Goal: Navigation & Orientation: Find specific page/section

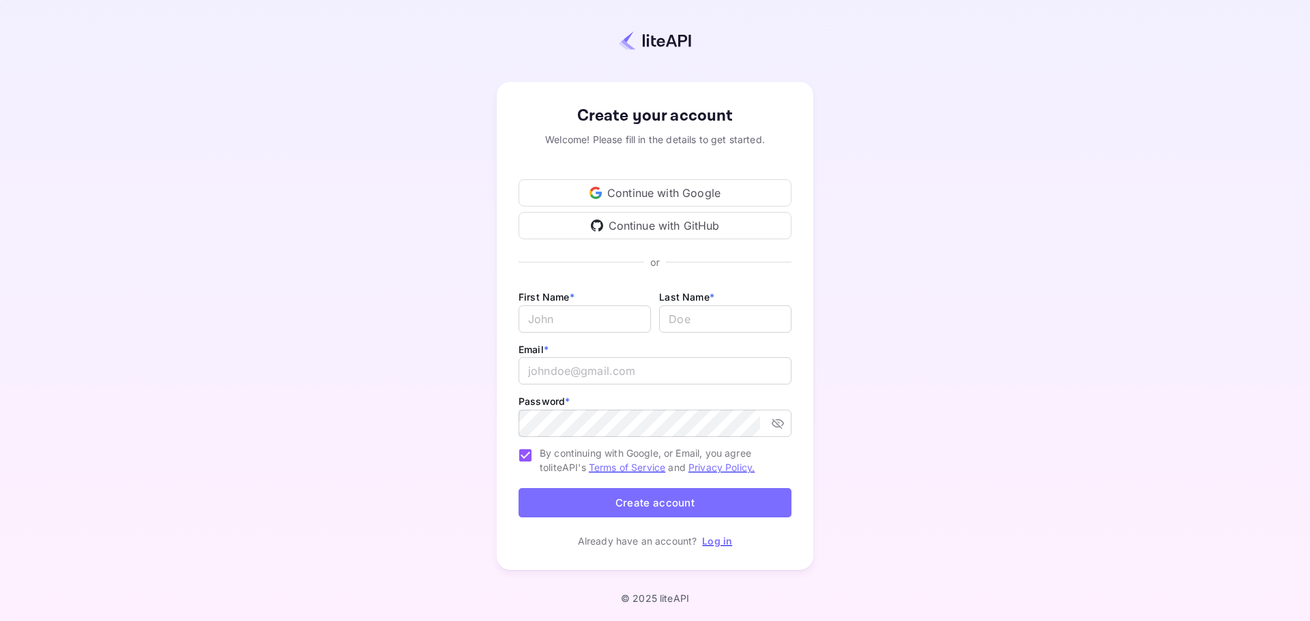
click at [643, 191] on div "Continue with Google" at bounding box center [654, 192] width 273 height 27
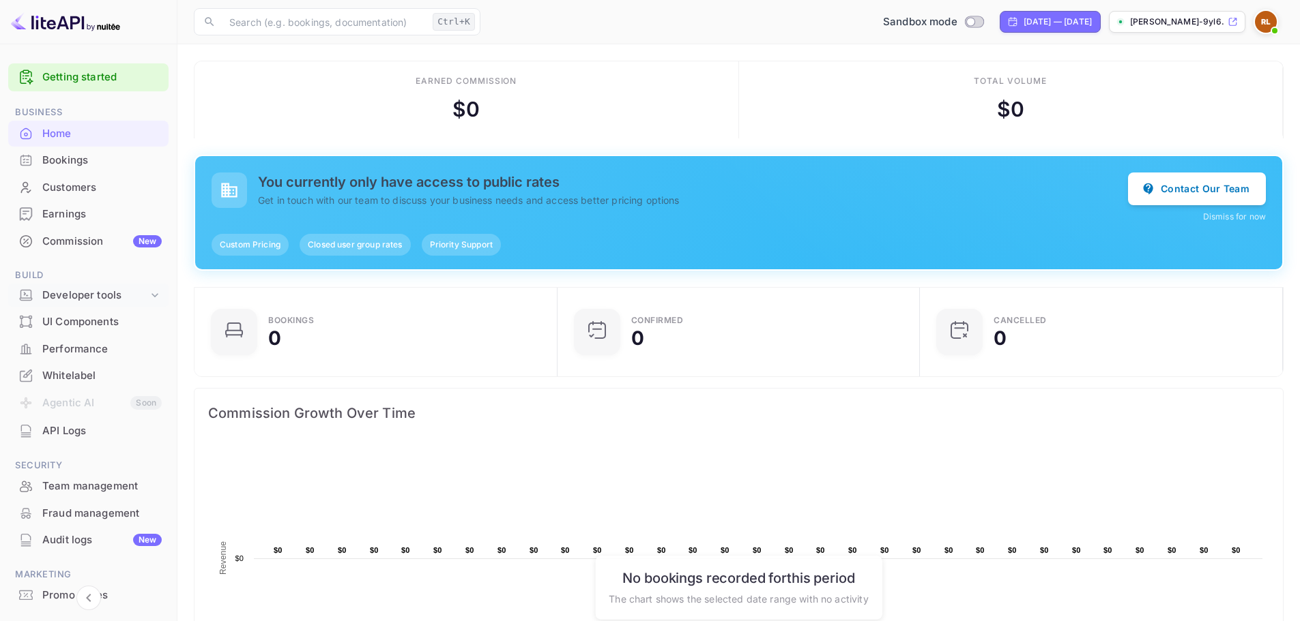
click at [139, 298] on div "Developer tools" at bounding box center [95, 296] width 106 height 16
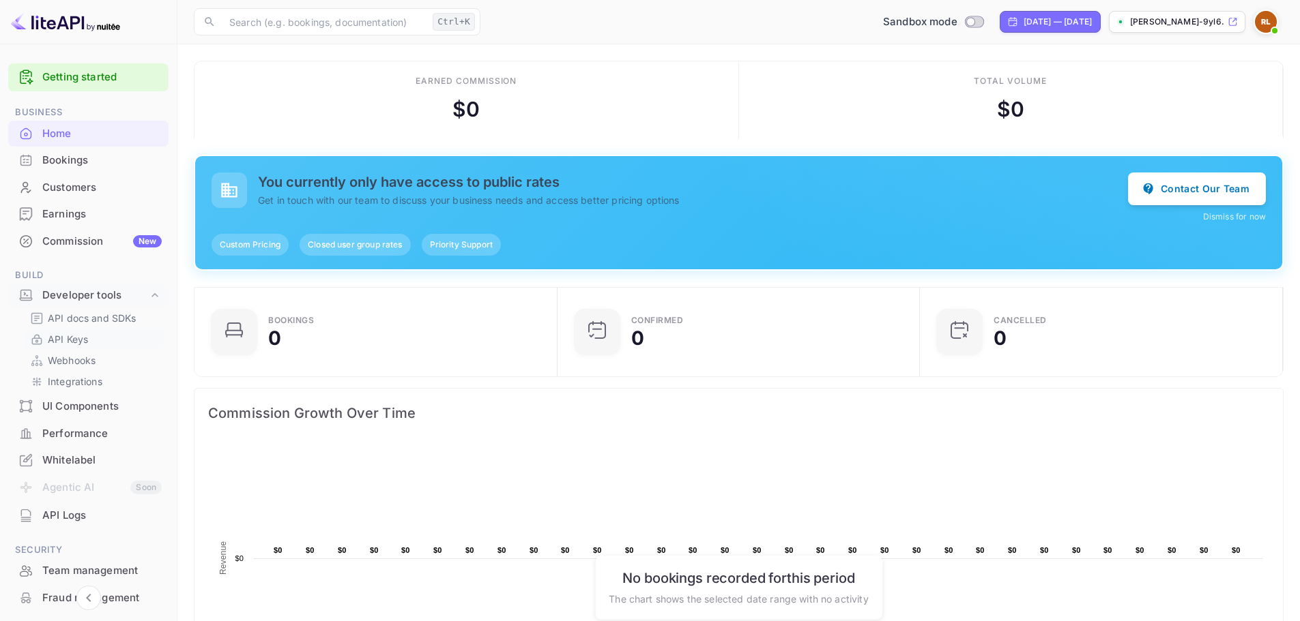
click at [106, 335] on link "API Keys" at bounding box center [94, 339] width 128 height 14
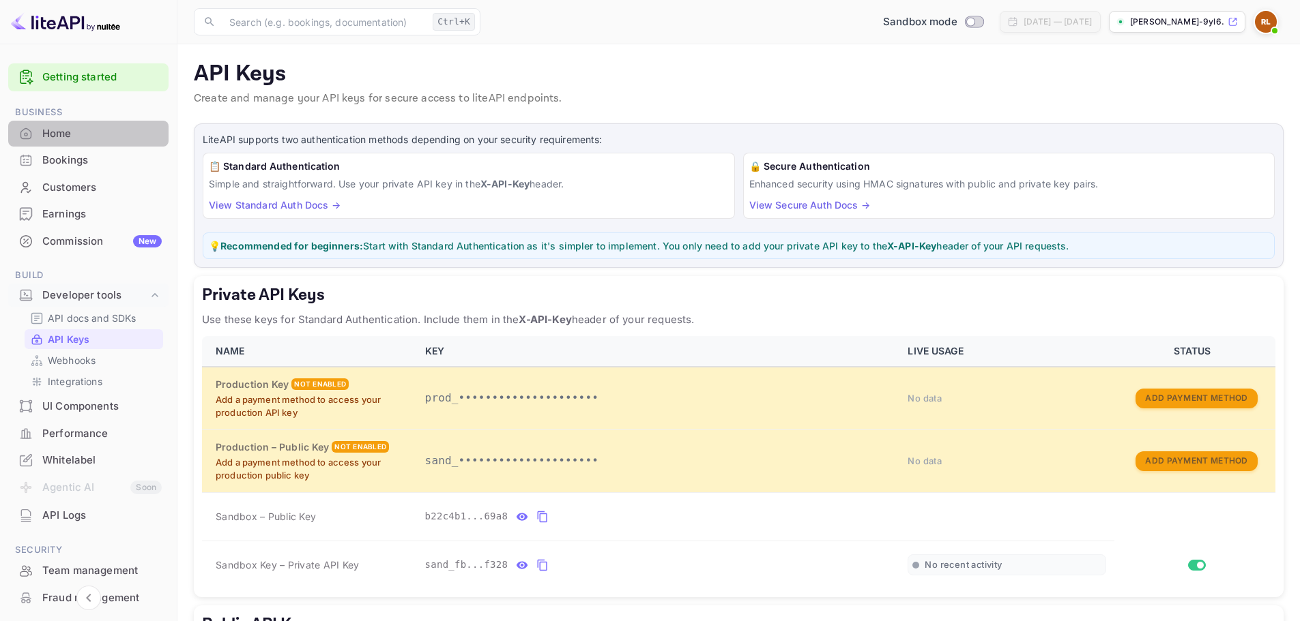
click at [91, 134] on div "Home" at bounding box center [101, 134] width 119 height 16
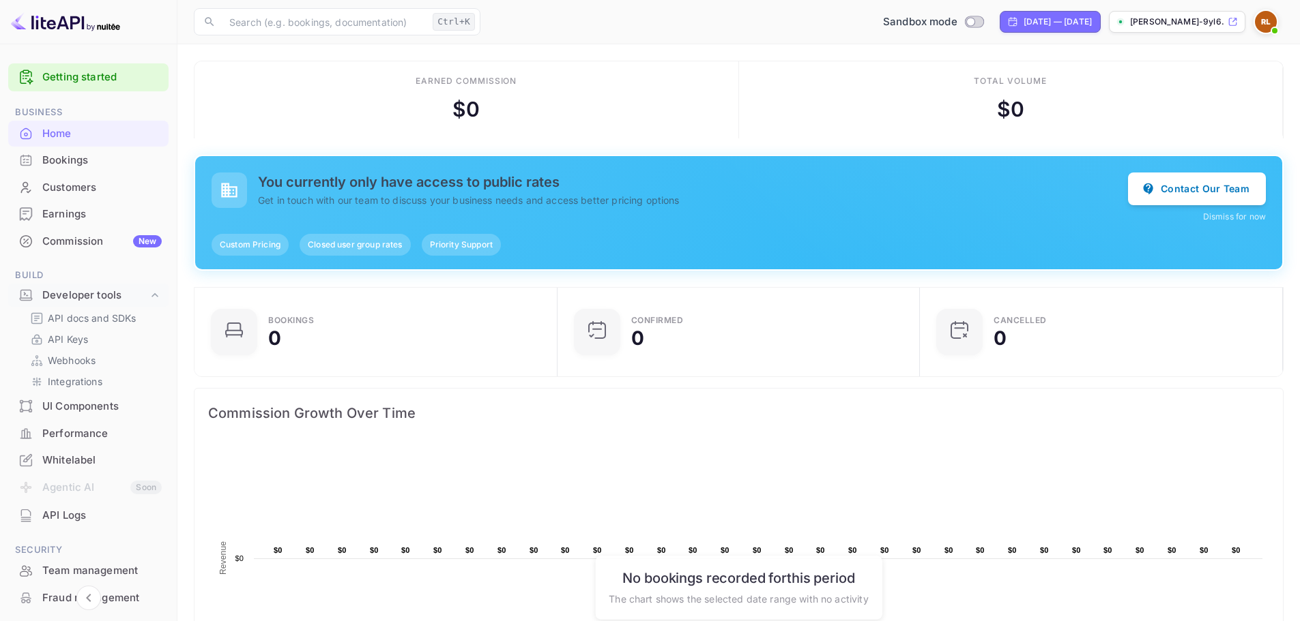
scroll to position [68, 0]
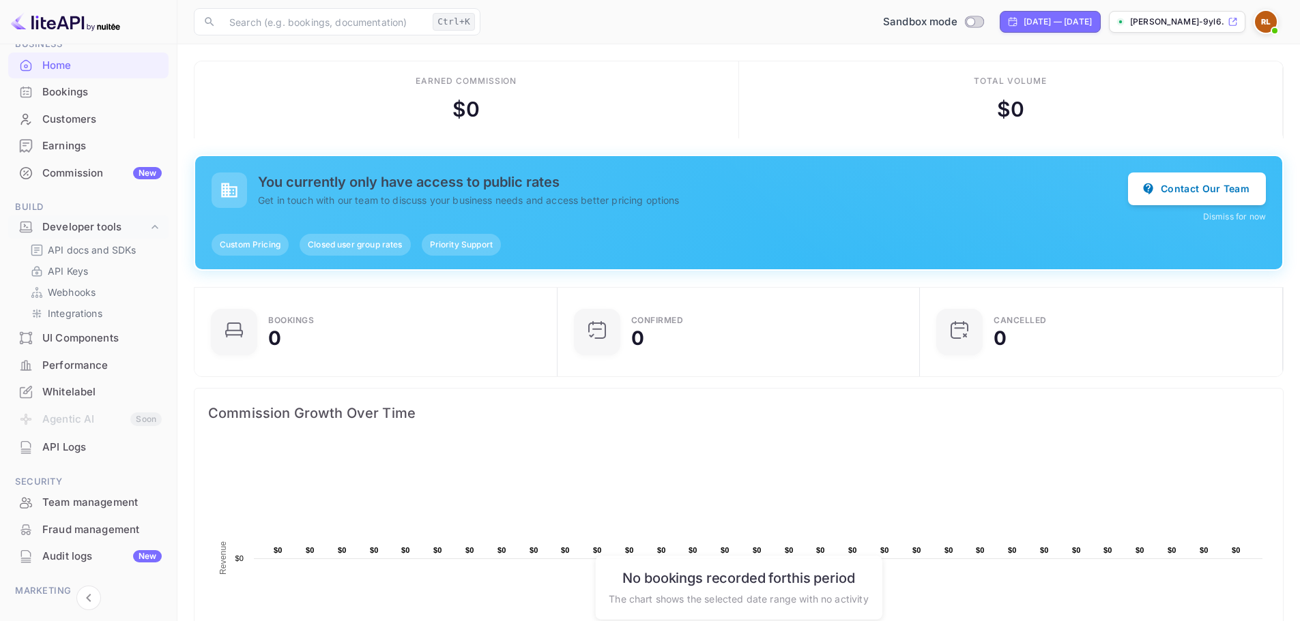
click at [91, 435] on div "API Logs" at bounding box center [88, 448] width 160 height 27
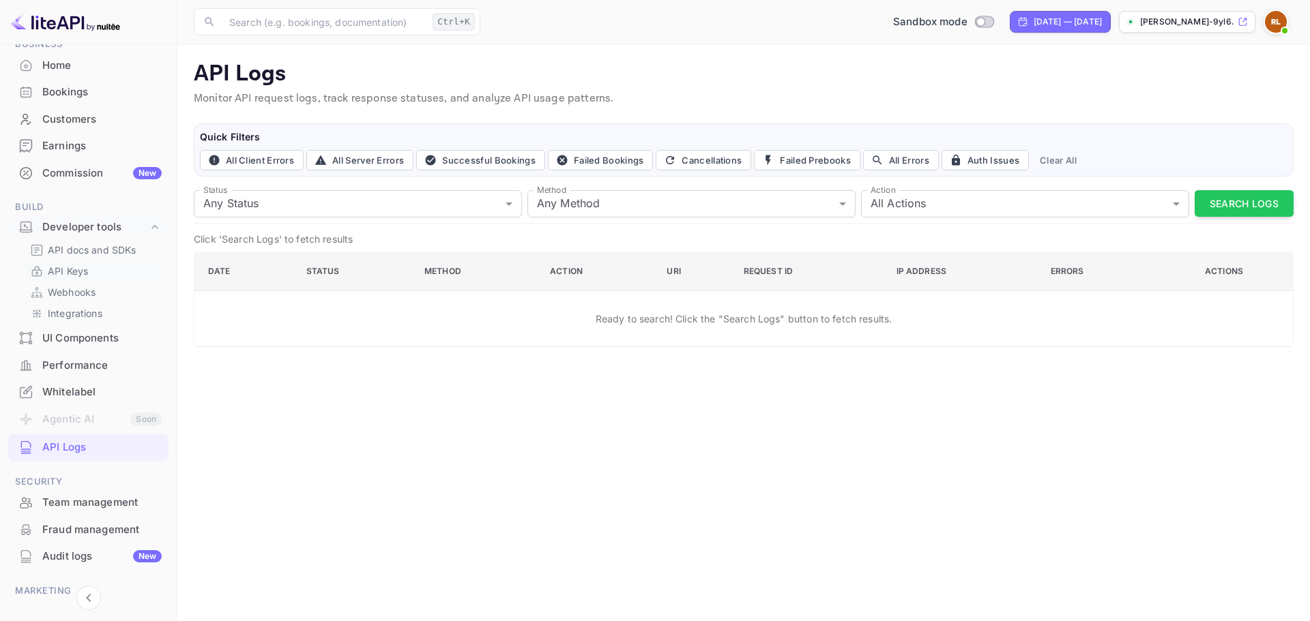
click at [89, 271] on link "API Keys" at bounding box center [94, 271] width 128 height 14
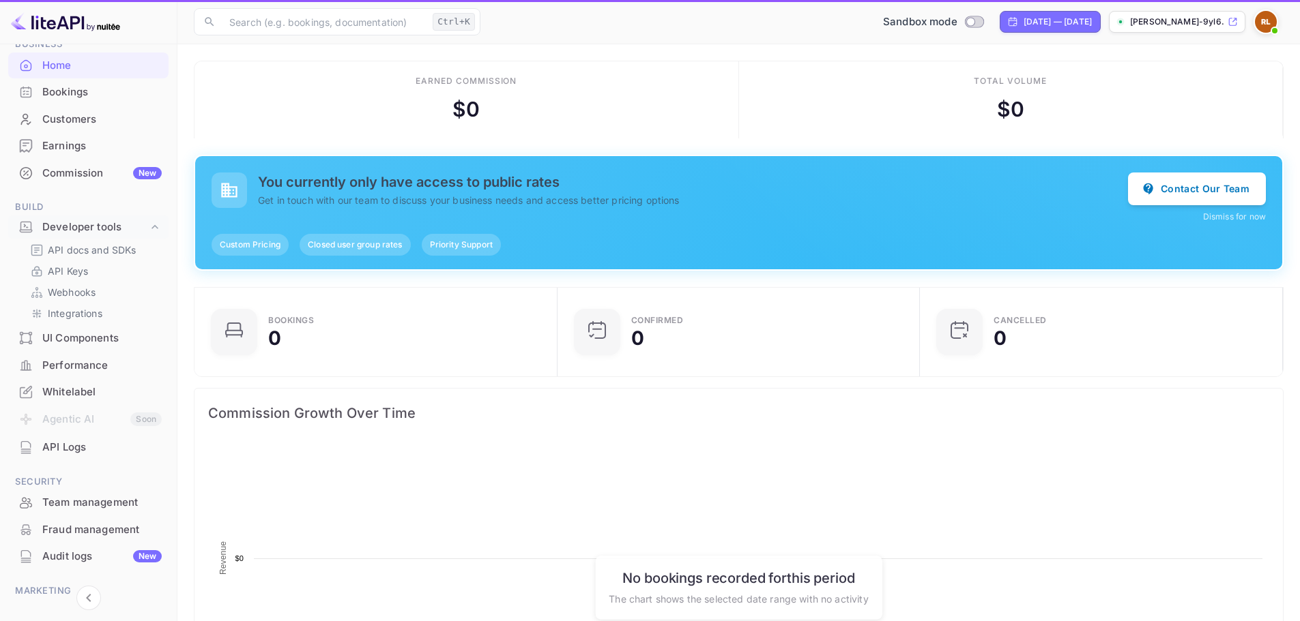
scroll to position [211, 344]
